Goal: Navigation & Orientation: Go to known website

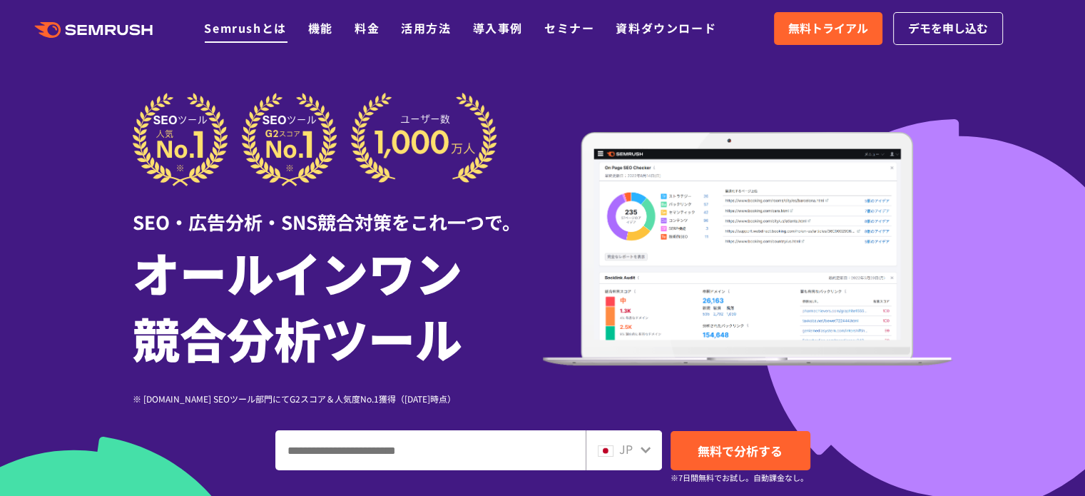
click at [249, 33] on link "Semrushとは" at bounding box center [245, 27] width 82 height 17
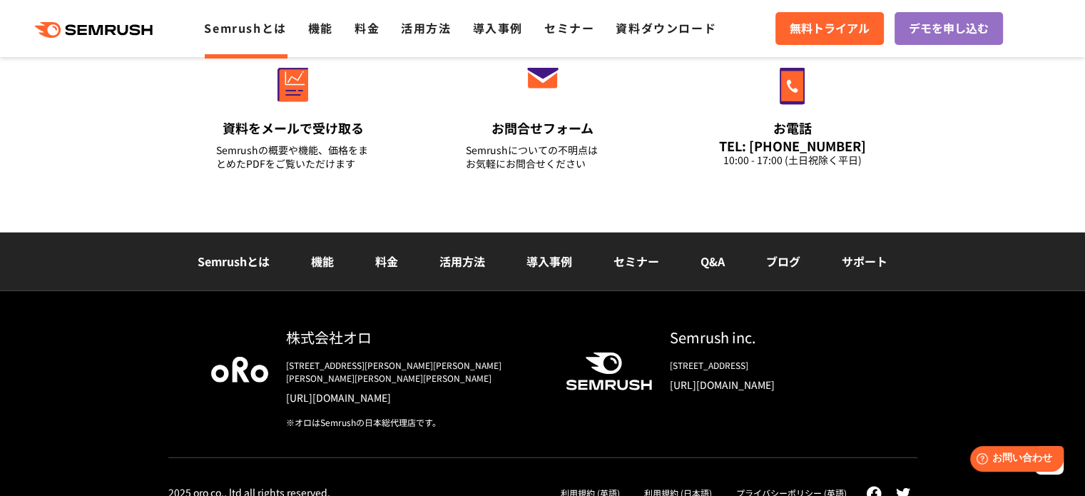
scroll to position [3574, 0]
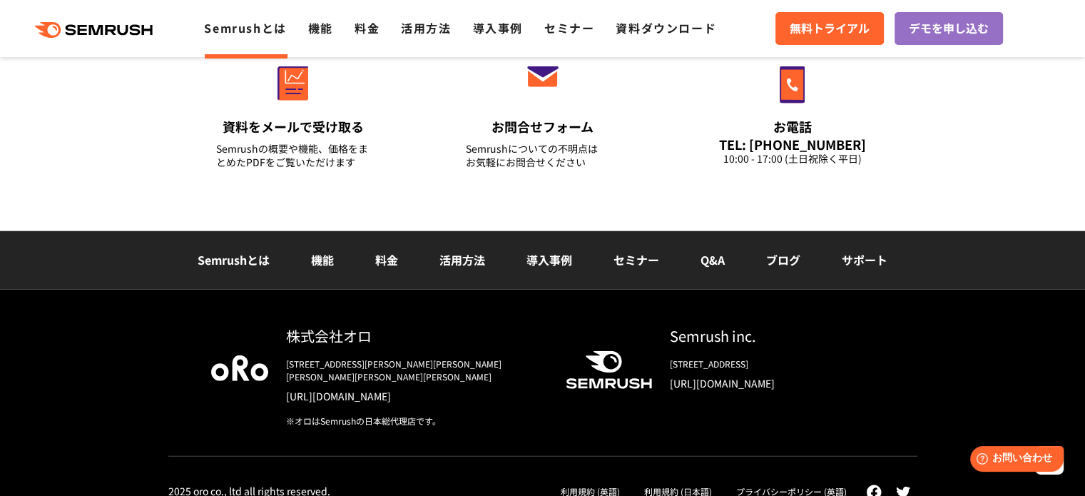
click at [755, 377] on link "[URL][DOMAIN_NAME]" at bounding box center [772, 383] width 205 height 14
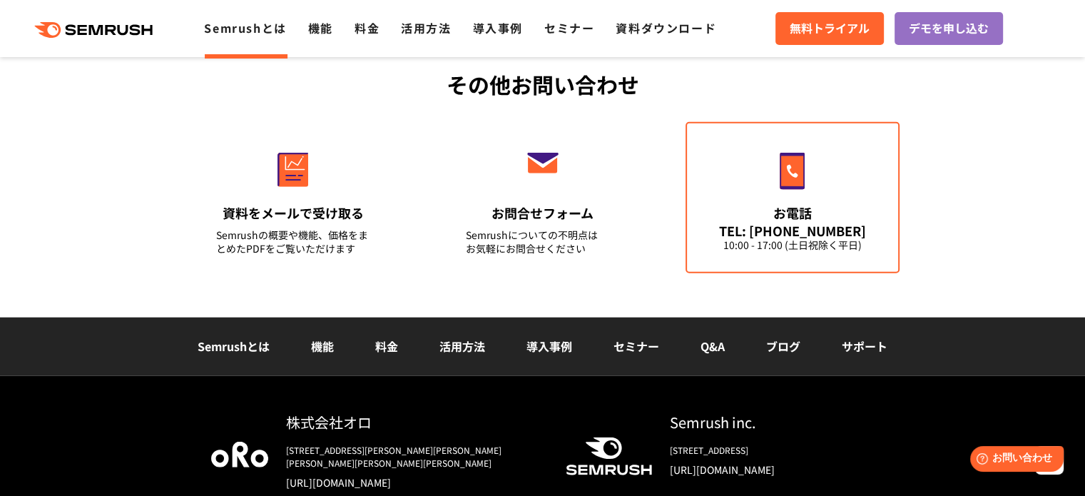
scroll to position [3361, 0]
